Goal: Task Accomplishment & Management: Manage account settings

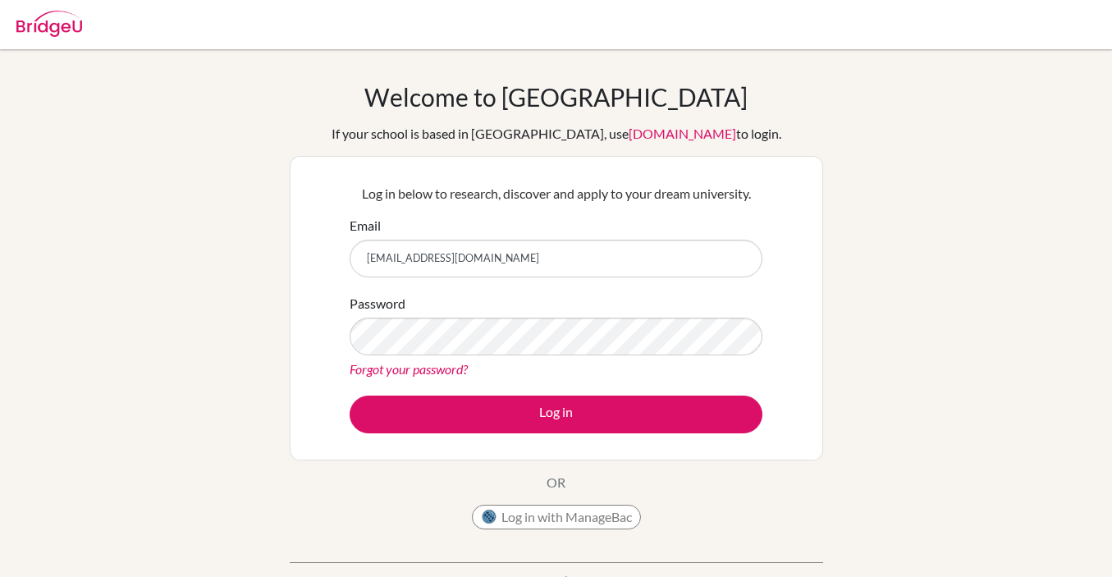
type input "[EMAIL_ADDRESS][DOMAIN_NAME]"
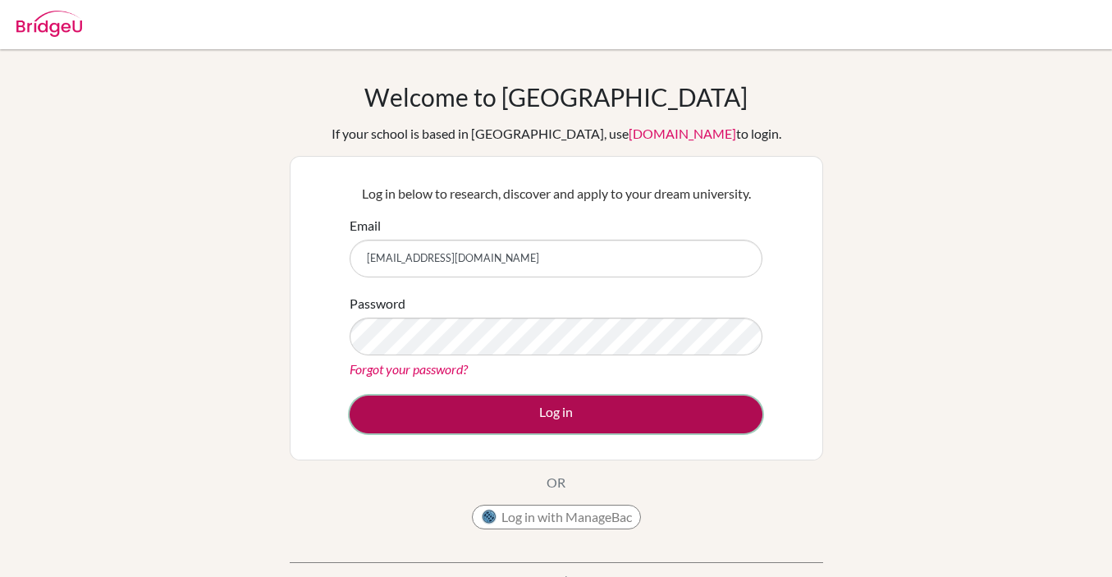
click at [543, 414] on button "Log in" at bounding box center [556, 415] width 413 height 38
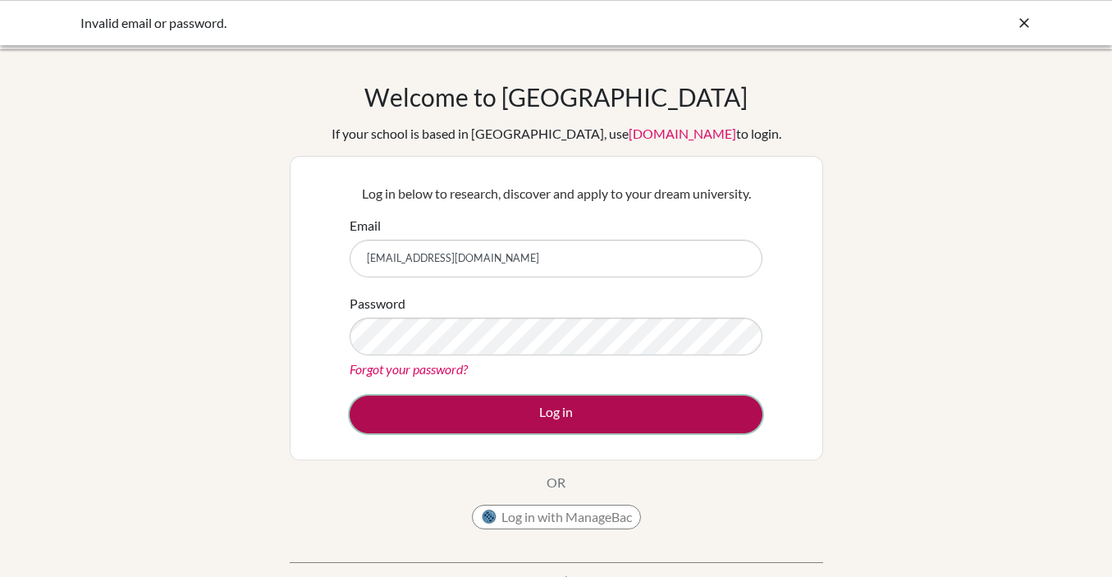
click at [536, 414] on button "Log in" at bounding box center [556, 415] width 413 height 38
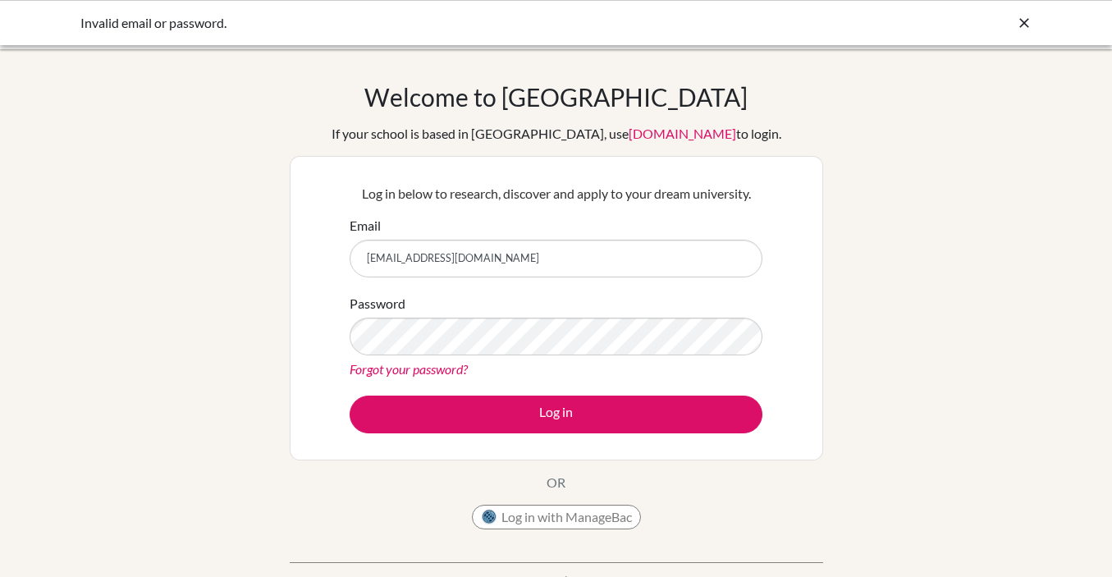
click at [438, 373] on link "Forgot your password?" at bounding box center [409, 369] width 118 height 16
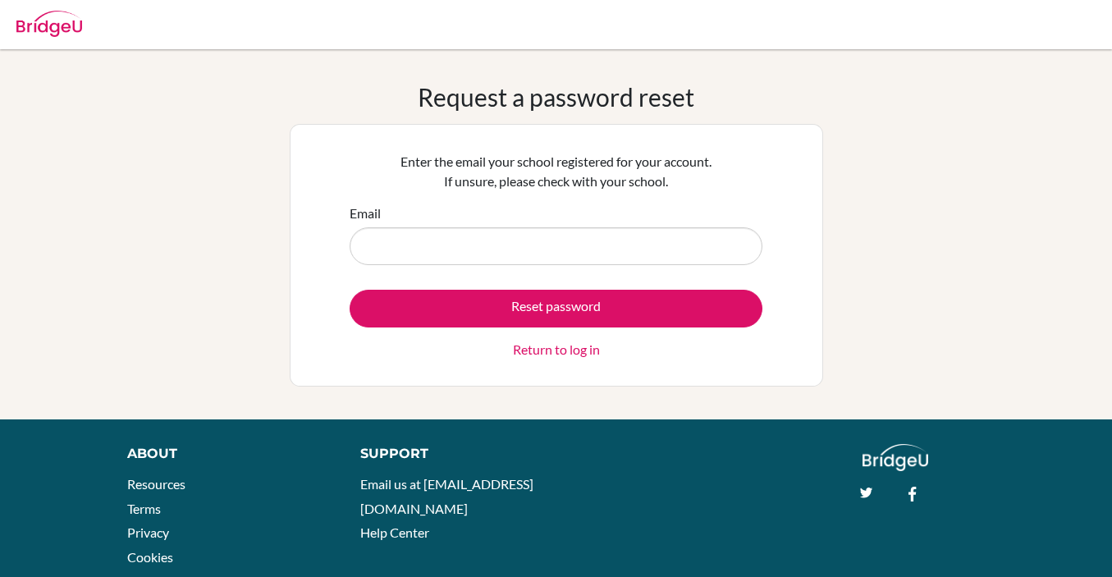
click at [460, 240] on input "Email" at bounding box center [556, 246] width 413 height 38
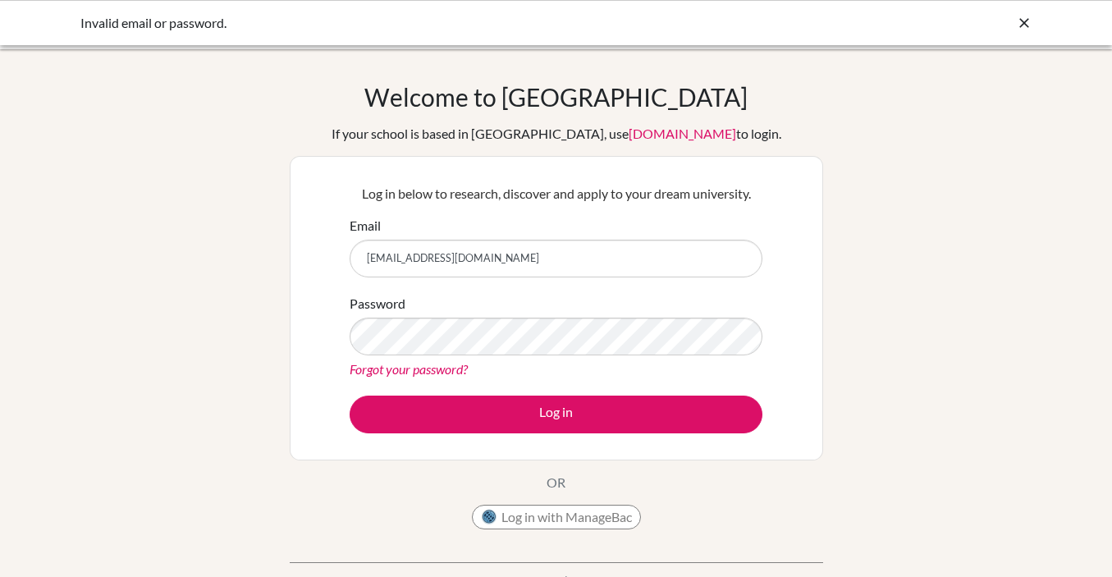
click at [532, 263] on input "ejmassey822@gmail.com" at bounding box center [556, 259] width 413 height 38
type input "e"
type input "[EMAIL_ADDRESS][DOMAIN_NAME]"
click at [497, 356] on div "Password Forgot your password?" at bounding box center [556, 336] width 413 height 85
click at [1019, 19] on icon at bounding box center [1024, 23] width 16 height 16
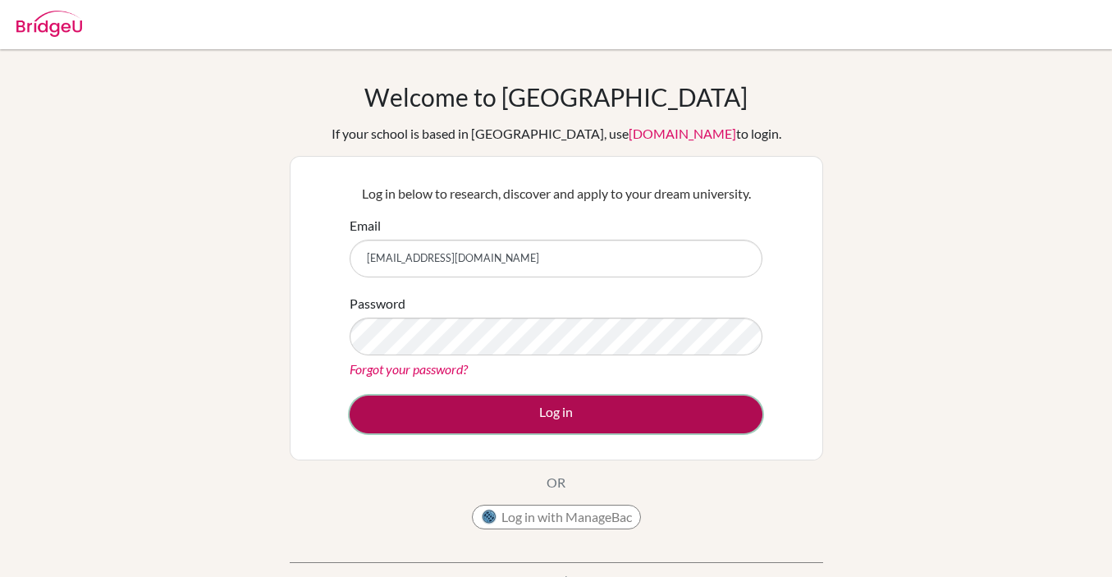
click at [563, 408] on button "Log in" at bounding box center [556, 415] width 413 height 38
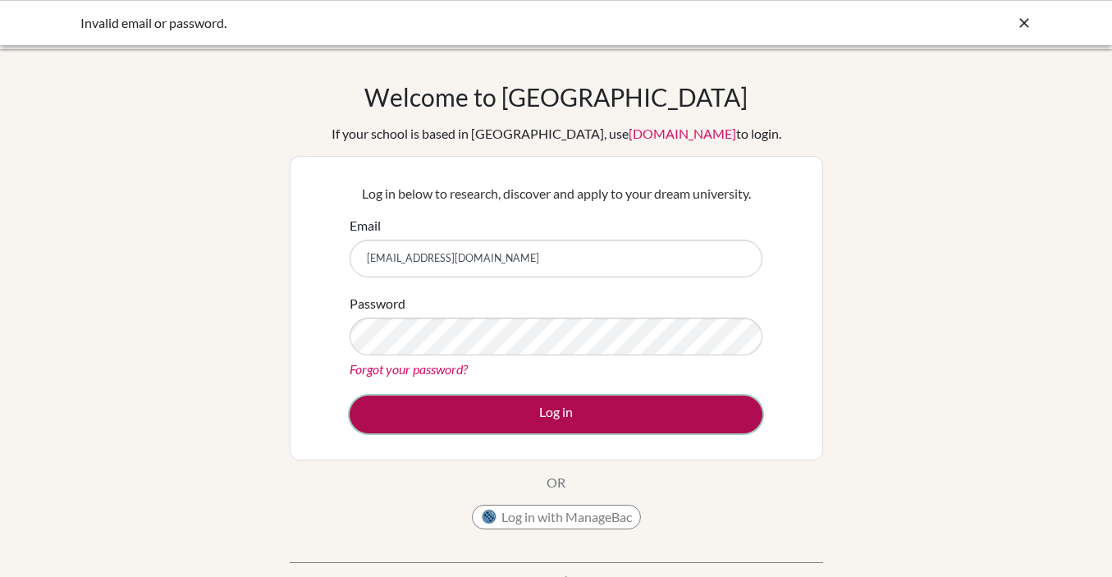
click at [481, 401] on button "Log in" at bounding box center [556, 415] width 413 height 38
click at [518, 410] on button "Log in" at bounding box center [556, 415] width 413 height 38
